Goal: Transaction & Acquisition: Purchase product/service

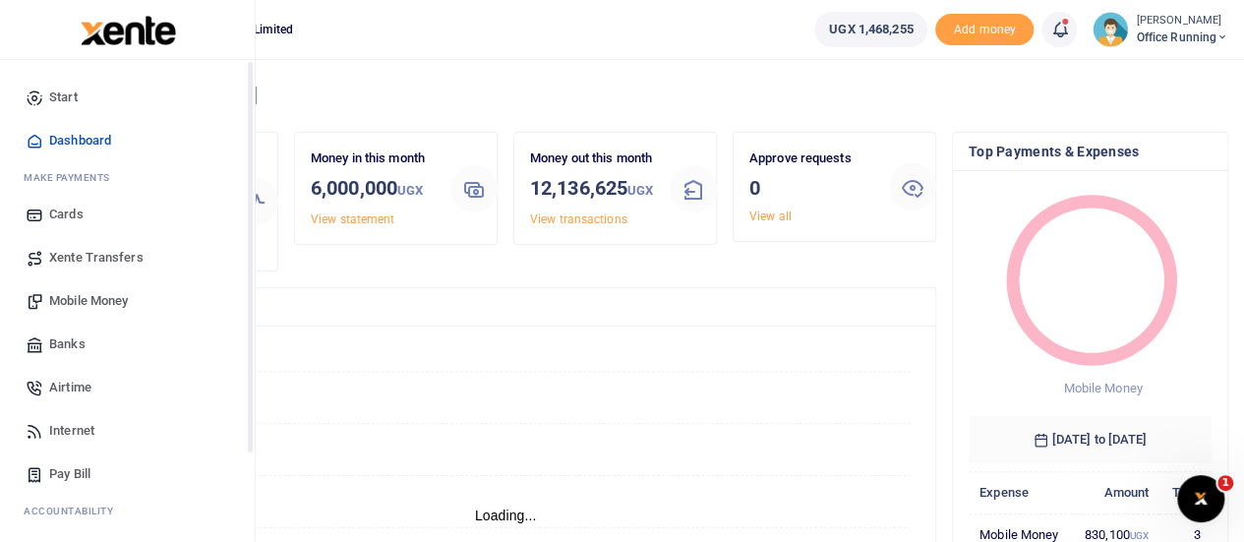
scroll to position [16, 16]
click at [102, 307] on span "Mobile Money" at bounding box center [88, 301] width 79 height 20
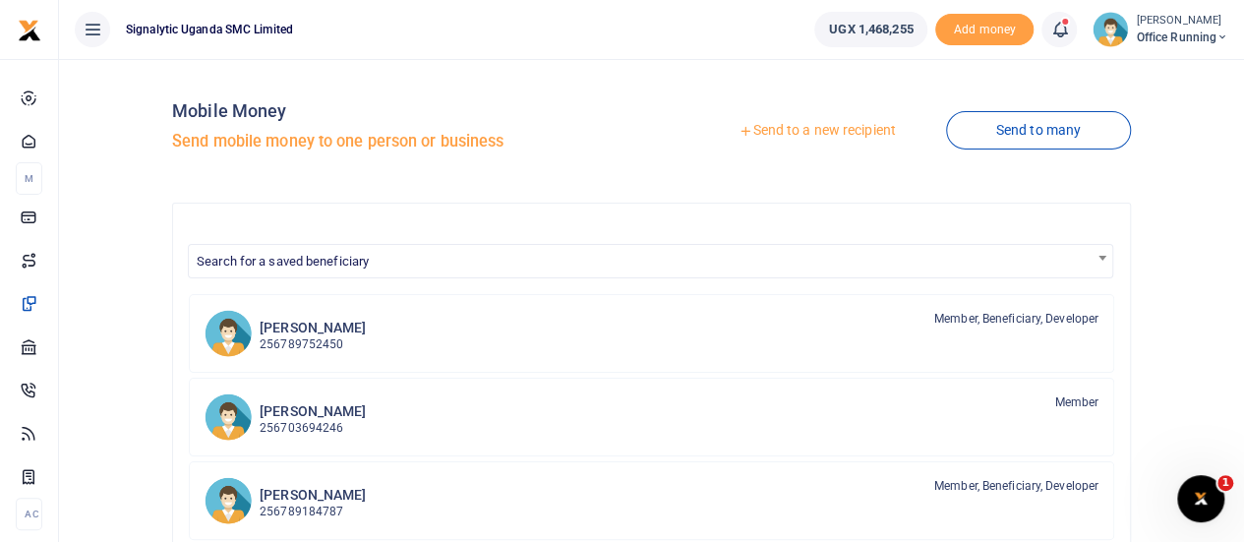
click at [835, 130] on link "Send to a new recipient" at bounding box center [817, 130] width 257 height 35
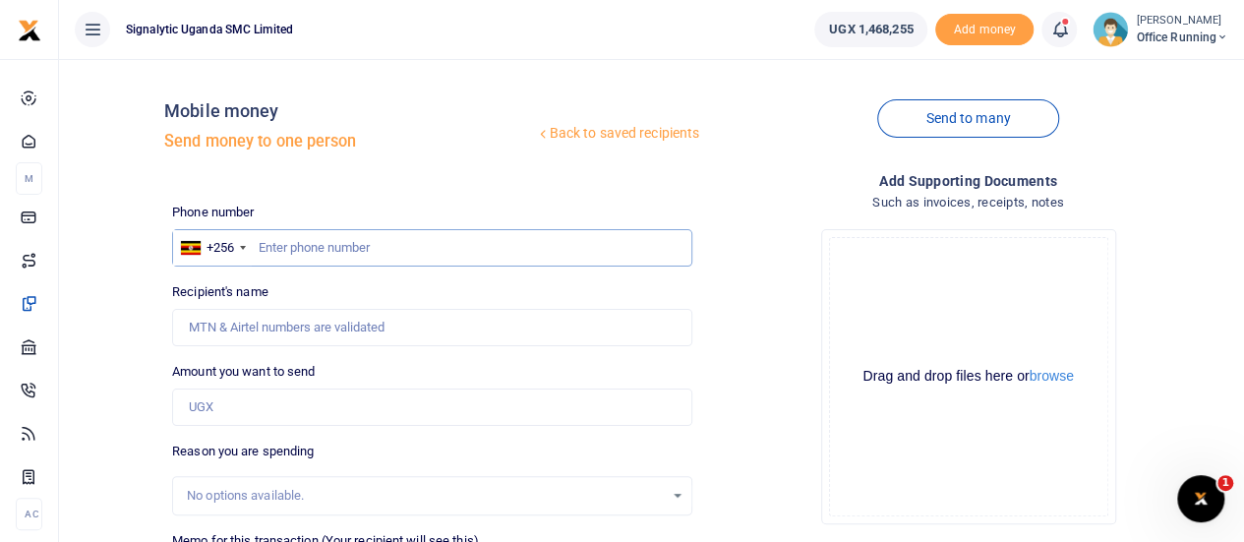
click at [330, 244] on input "text" at bounding box center [432, 247] width 520 height 37
paste input "0760269224"
type input "0760269224"
type input "[PERSON_NAME]"
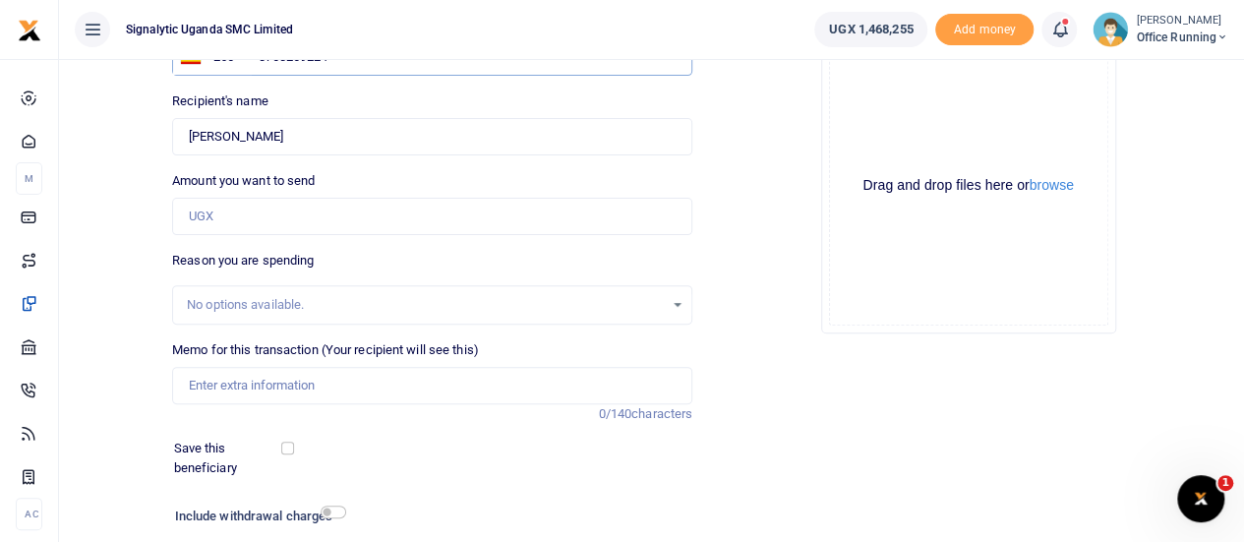
scroll to position [197, 0]
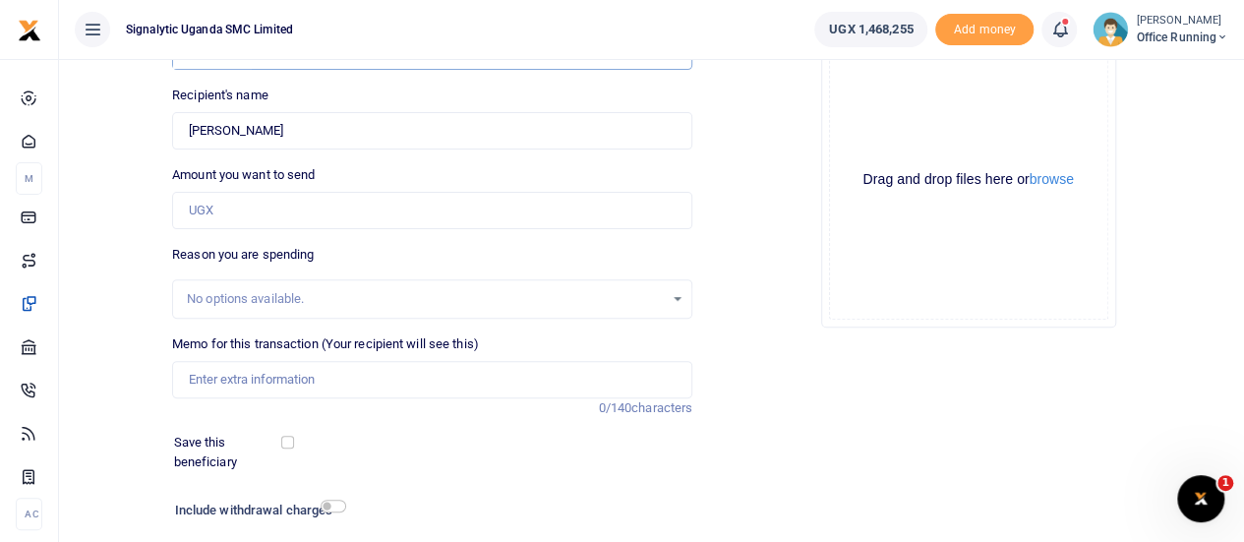
type input "0760269224"
click at [265, 200] on input "Amount you want to send" at bounding box center [432, 210] width 520 height 37
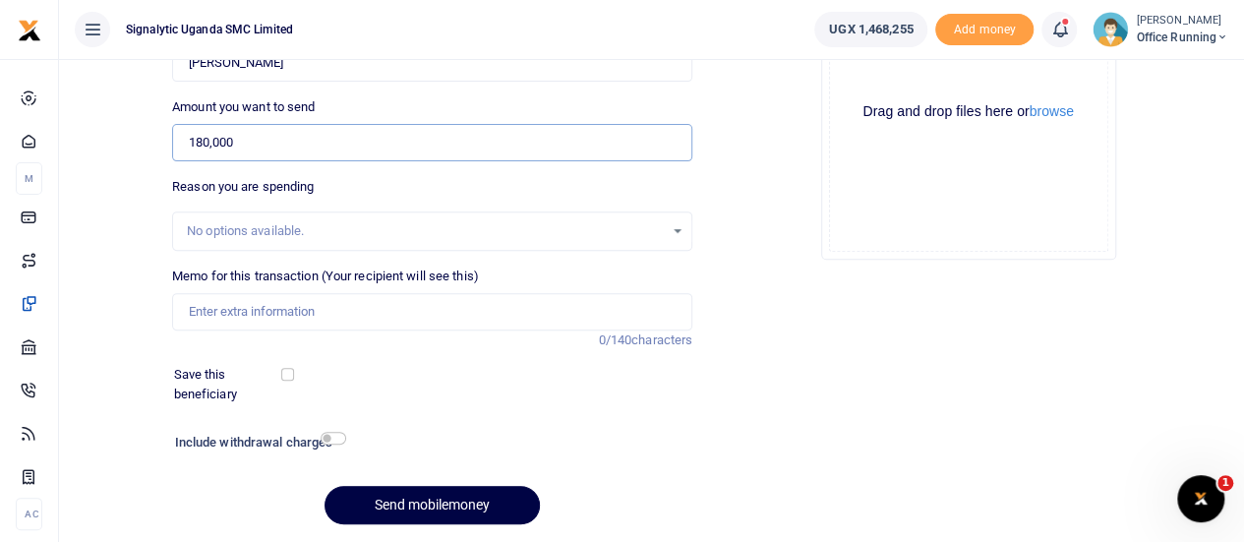
scroll to position [295, 0]
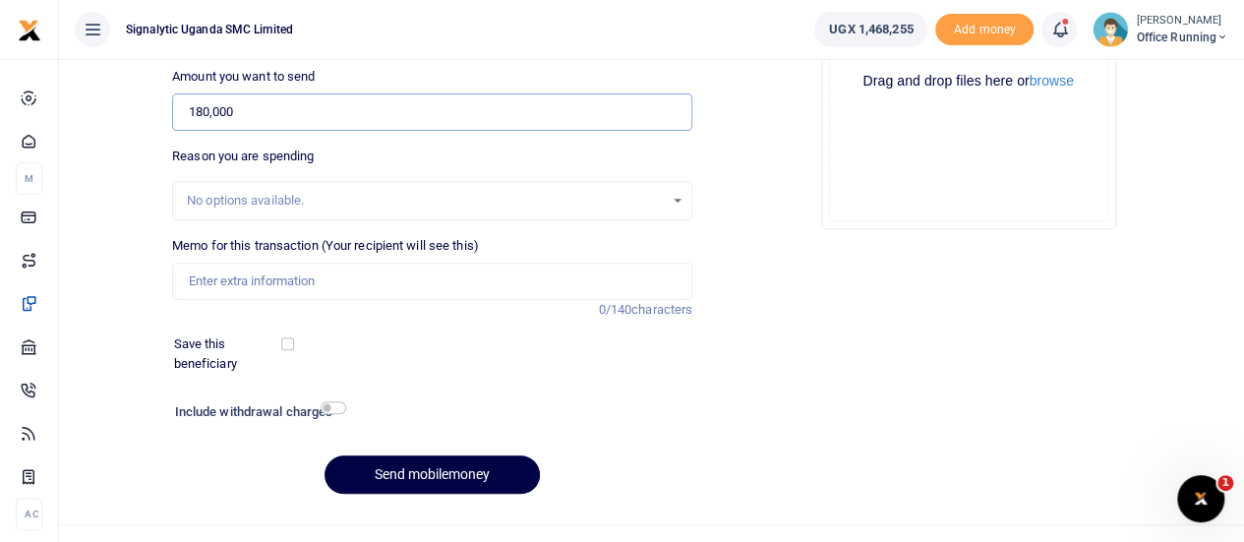
type input "180,000"
drag, startPoint x: 245, startPoint y: 276, endPoint x: 226, endPoint y: 276, distance: 18.7
click at [246, 276] on input "Memo for this transaction (Your recipient will see this)" at bounding box center [432, 281] width 520 height 37
paste input "REQSN00104"
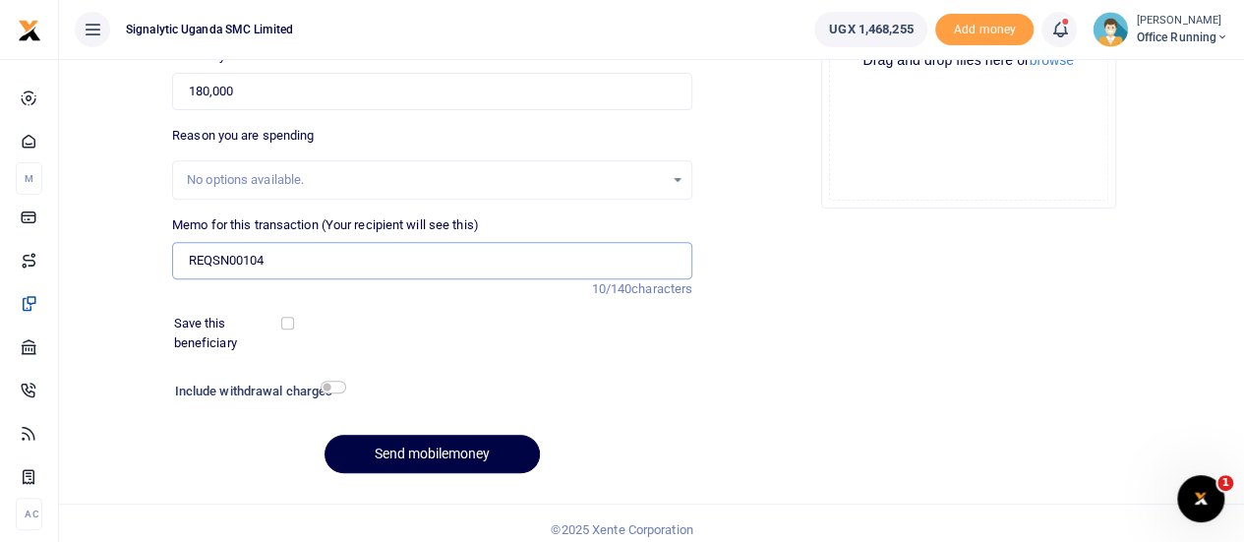
scroll to position [327, 0]
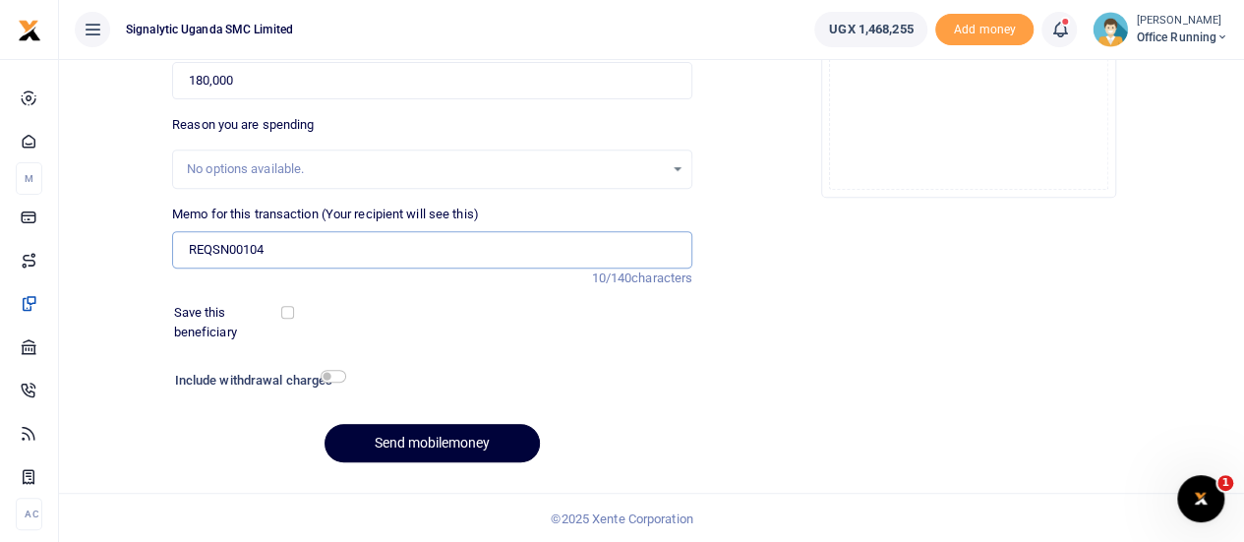
type input "REQSN00104"
click at [431, 446] on button "Send mobilemoney" at bounding box center [432, 443] width 215 height 38
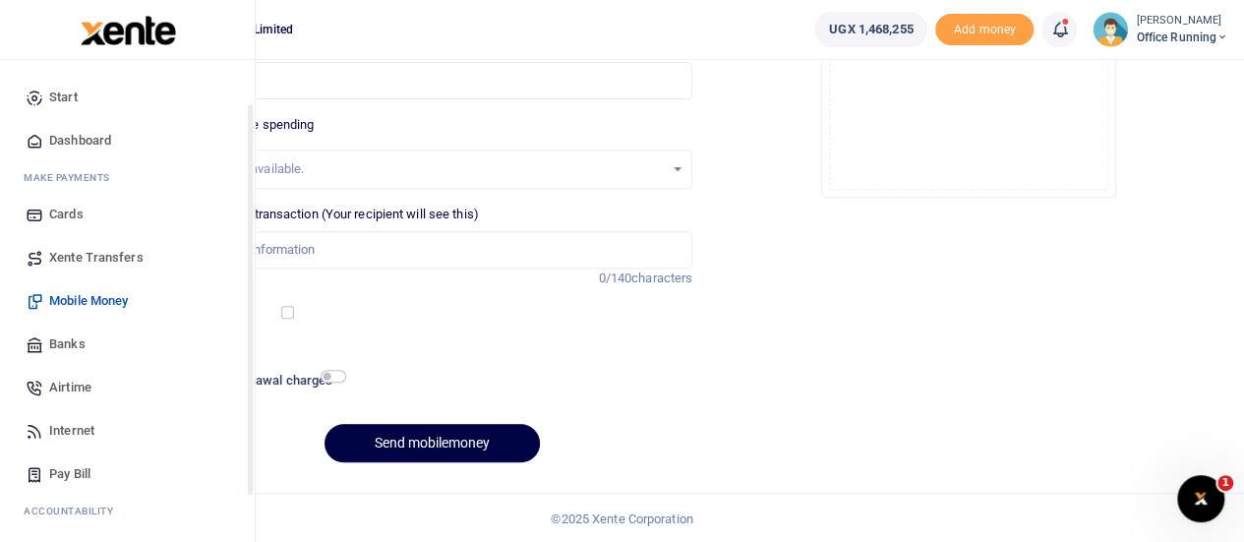
scroll to position [203, 0]
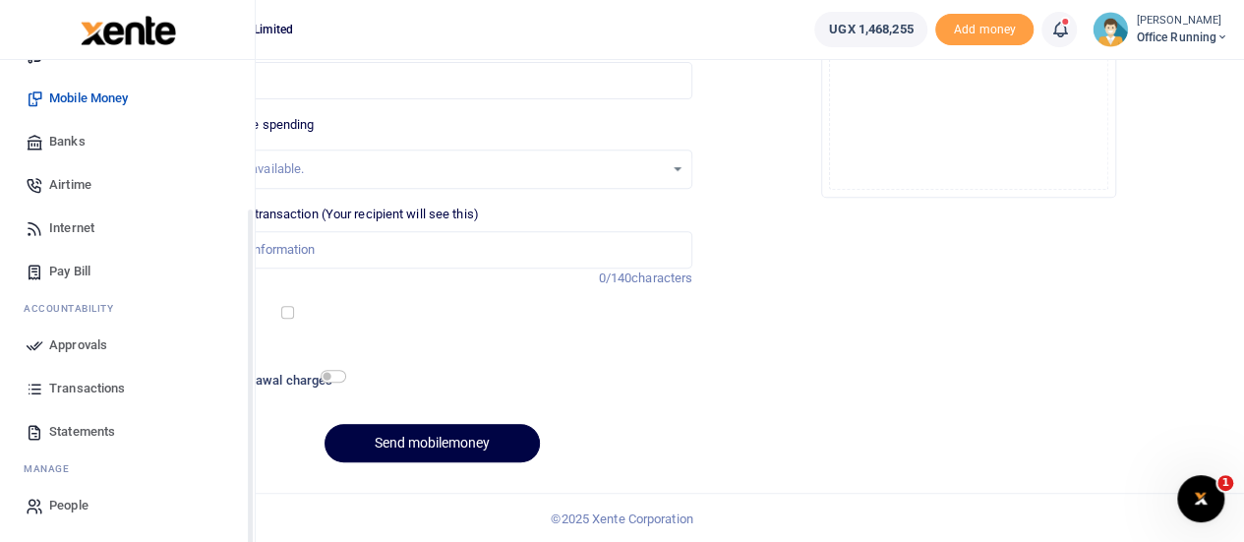
click at [91, 349] on span "Approvals" at bounding box center [78, 345] width 58 height 20
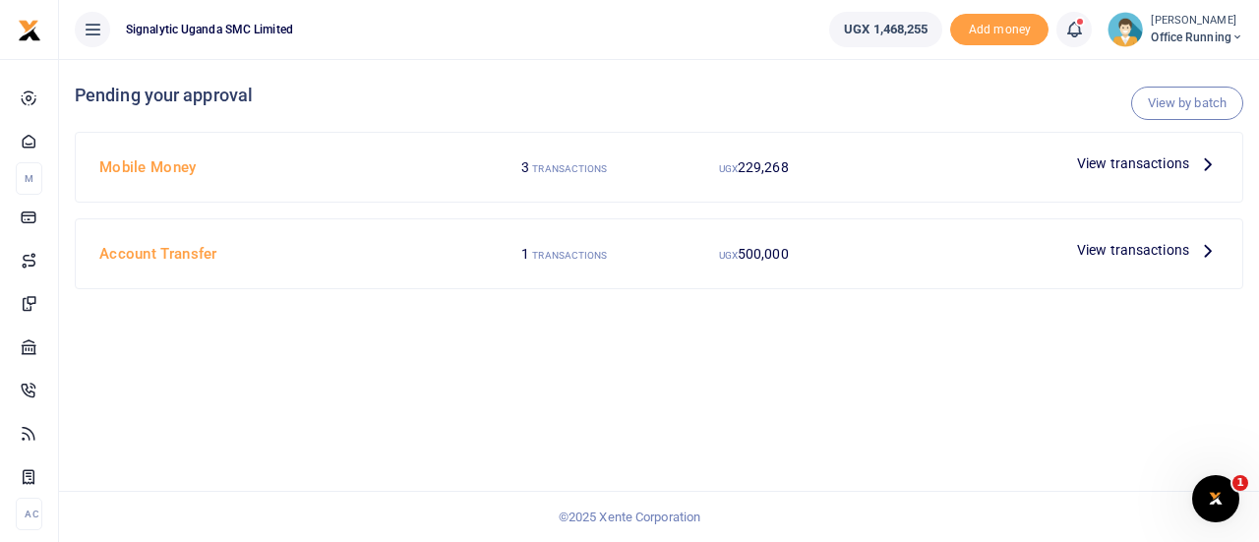
click at [1124, 156] on span "View transactions" at bounding box center [1133, 163] width 112 height 22
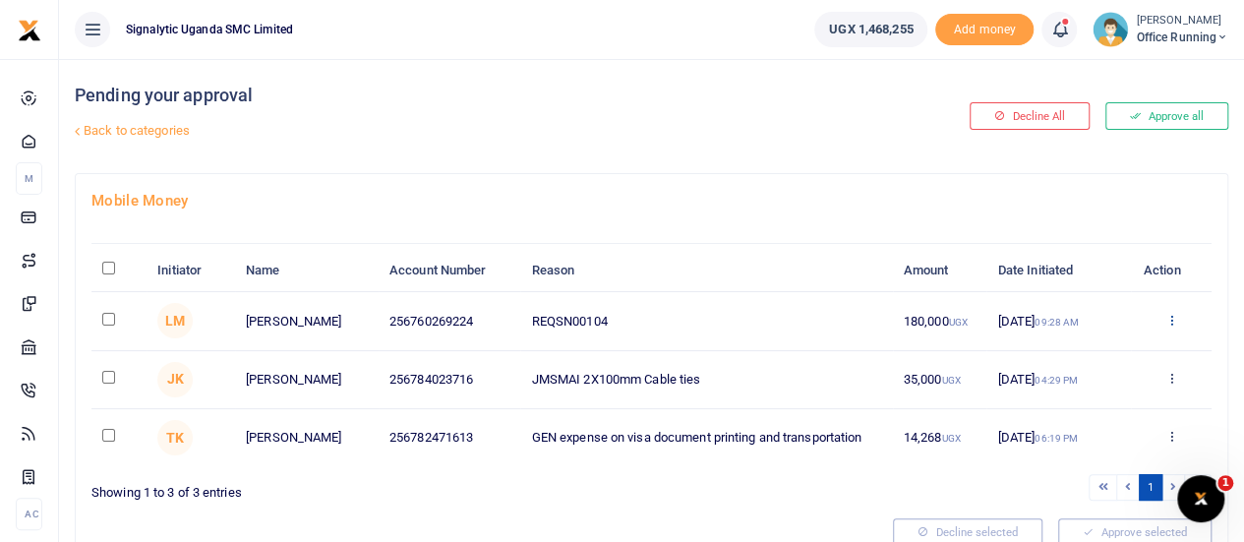
click at [1173, 318] on icon at bounding box center [1171, 320] width 13 height 14
click at [1118, 349] on link "Approve" at bounding box center [1099, 352] width 155 height 28
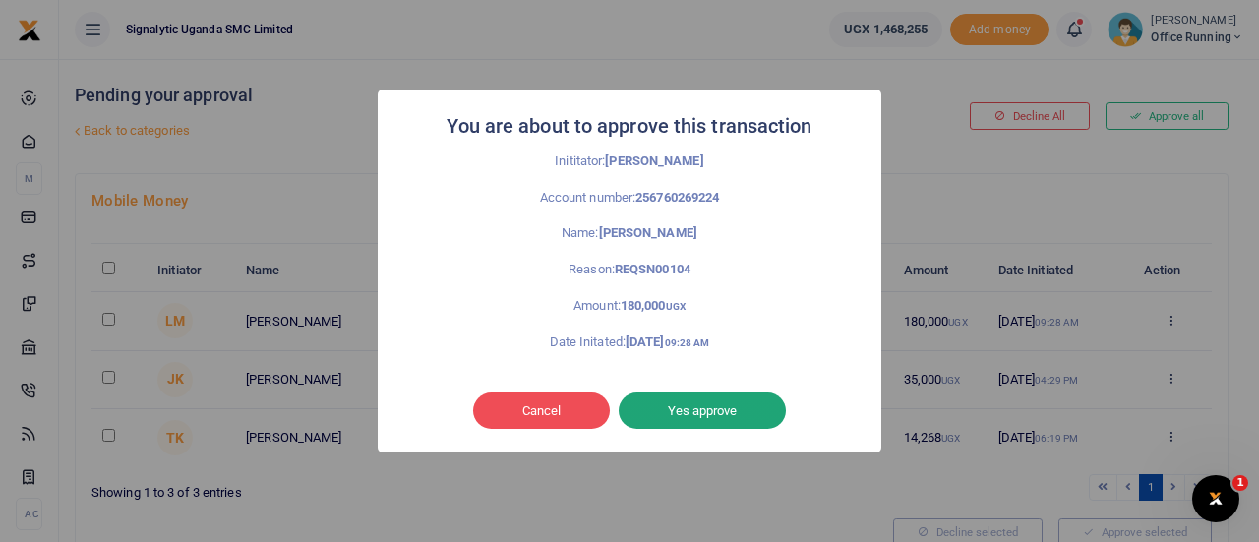
click at [728, 413] on button "Yes approve" at bounding box center [702, 411] width 167 height 37
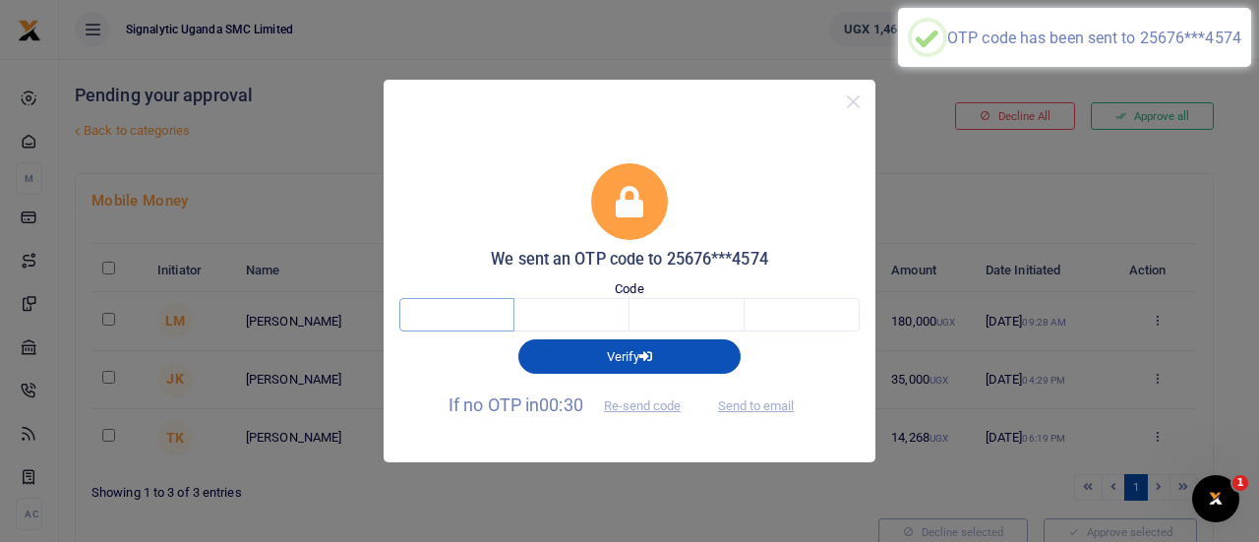
click at [456, 310] on input "text" at bounding box center [456, 314] width 115 height 33
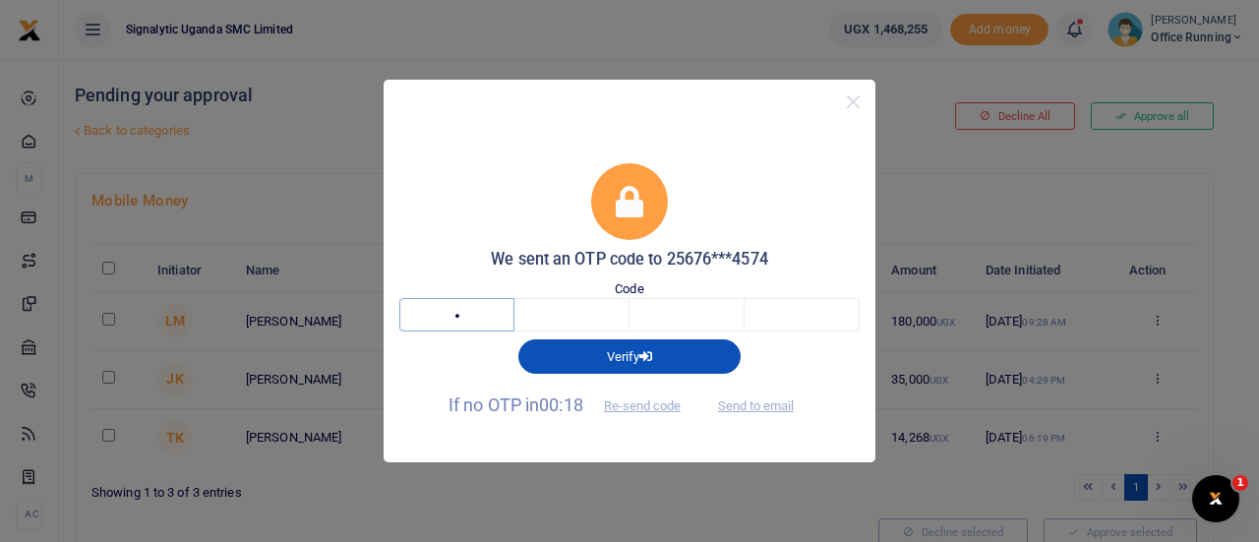
type input "5"
type input "4"
type input "8"
type input "1"
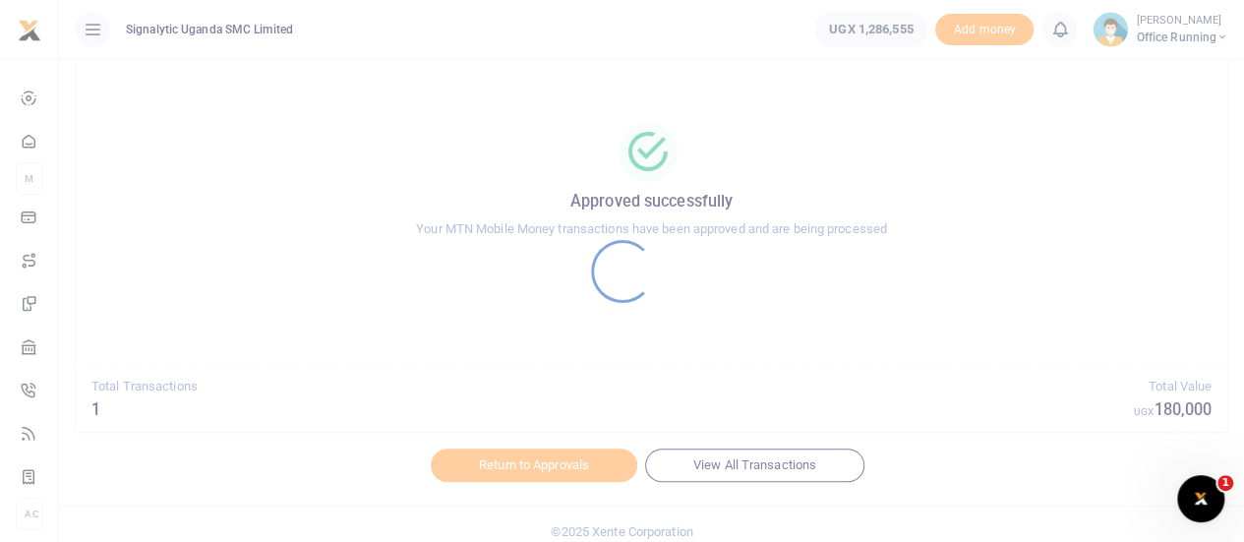
scroll to position [113, 0]
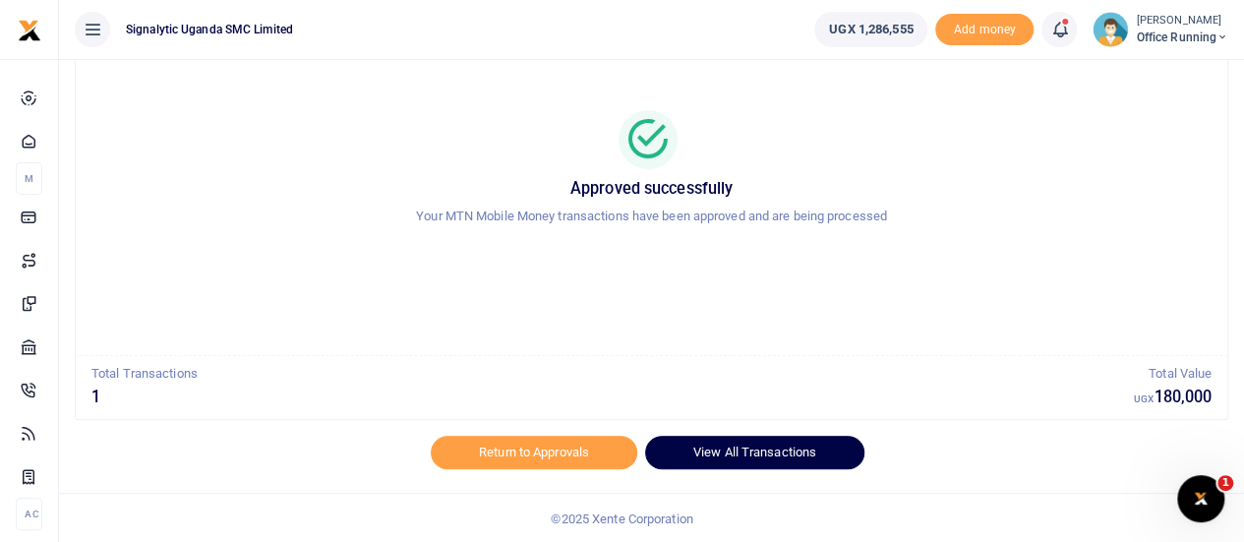
click at [767, 446] on link "View All Transactions" at bounding box center [754, 452] width 219 height 33
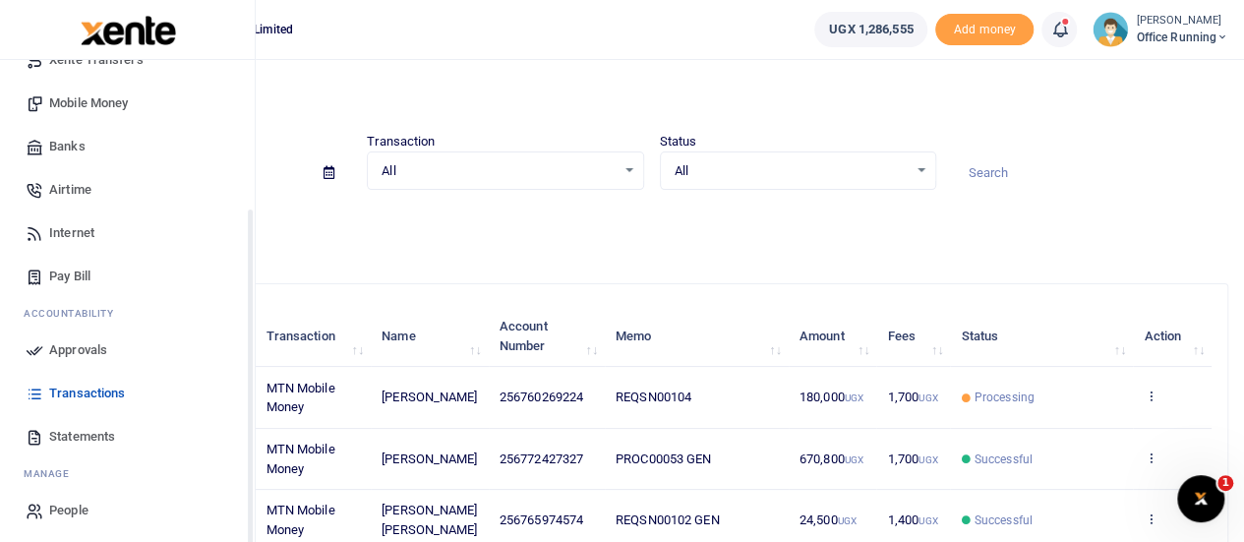
scroll to position [203, 0]
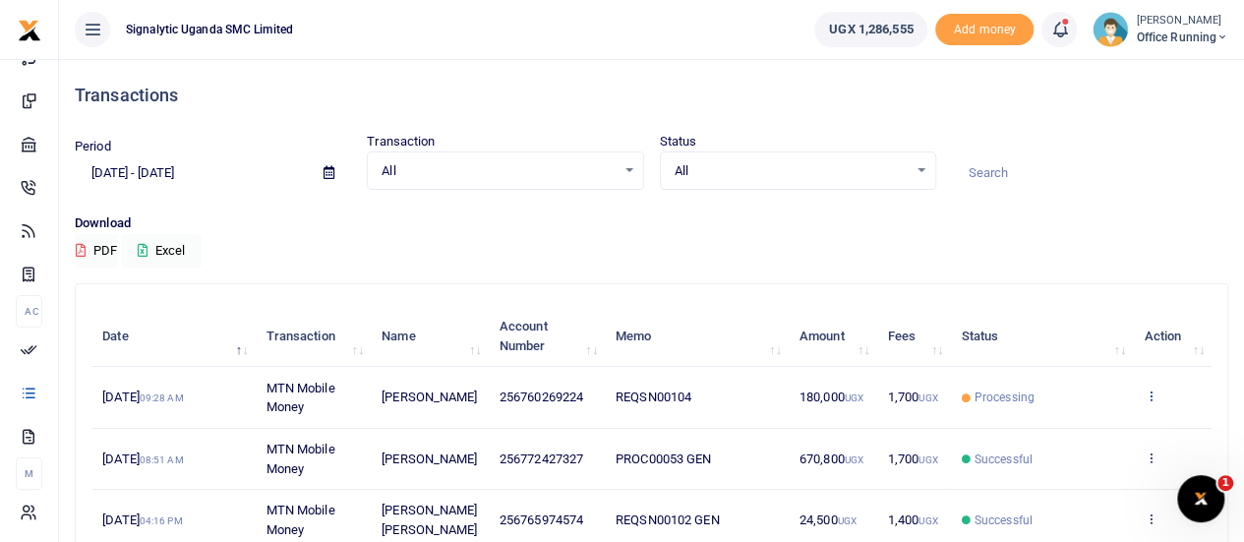
click at [1152, 391] on icon at bounding box center [1150, 396] width 13 height 14
click at [1088, 432] on link "View details" at bounding box center [1078, 430] width 155 height 28
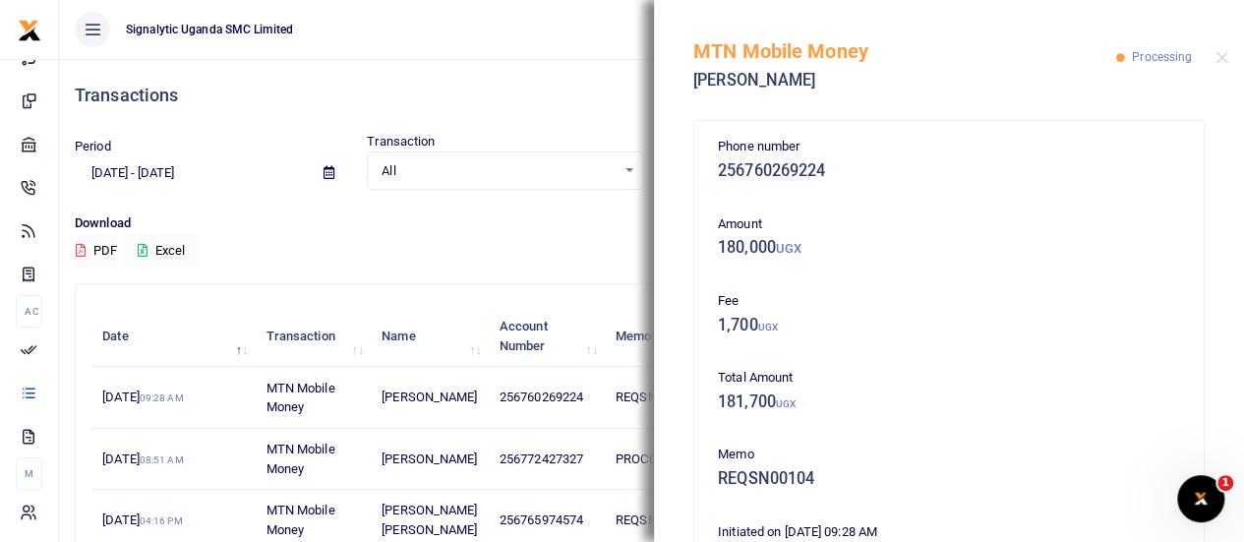
click at [480, 229] on p "Download" at bounding box center [652, 223] width 1154 height 21
click at [1224, 49] on div "MTN Mobile Money [PERSON_NAME] Processing" at bounding box center [949, 54] width 590 height 109
click at [1222, 66] on div "MTN Mobile Money [PERSON_NAME] Processing" at bounding box center [949, 54] width 590 height 109
click at [1222, 56] on button "Close" at bounding box center [1222, 57] width 13 height 13
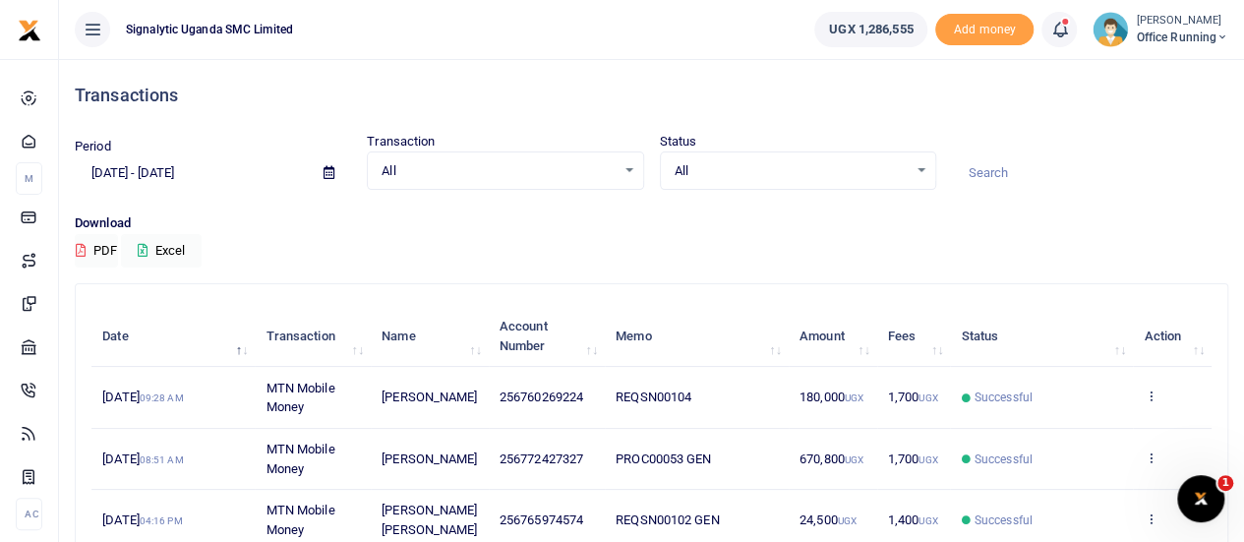
click at [1158, 395] on td "View details Send again" at bounding box center [1172, 397] width 79 height 61
click at [1155, 393] on icon at bounding box center [1150, 396] width 13 height 14
click at [1072, 430] on link "View details" at bounding box center [1078, 430] width 155 height 28
